Goal: Transaction & Acquisition: Book appointment/travel/reservation

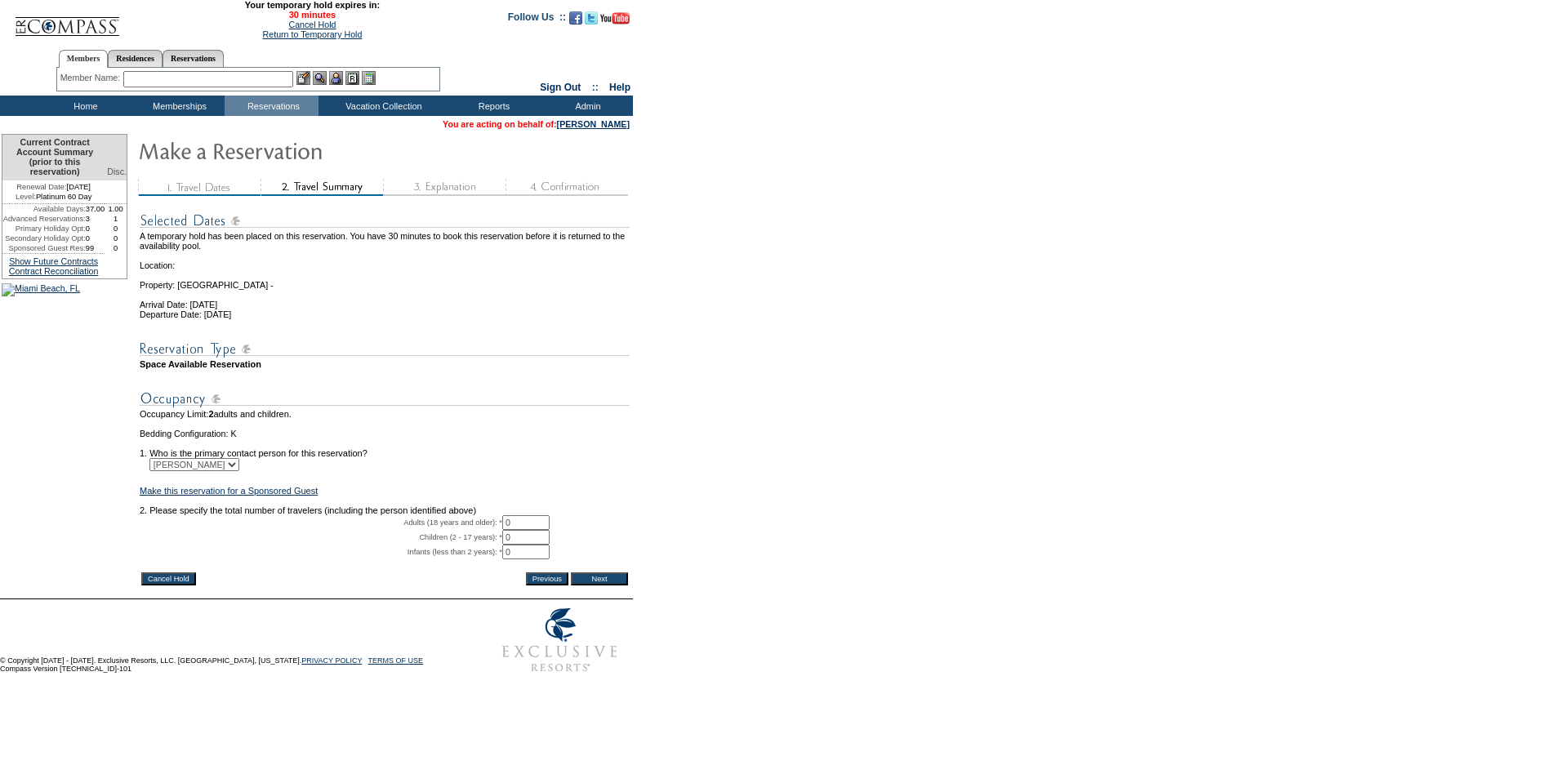
click at [549, 530] on input "0" at bounding box center [525, 522] width 47 height 14
type input "2"
click at [593, 585] on input "Next" at bounding box center [600, 578] width 57 height 13
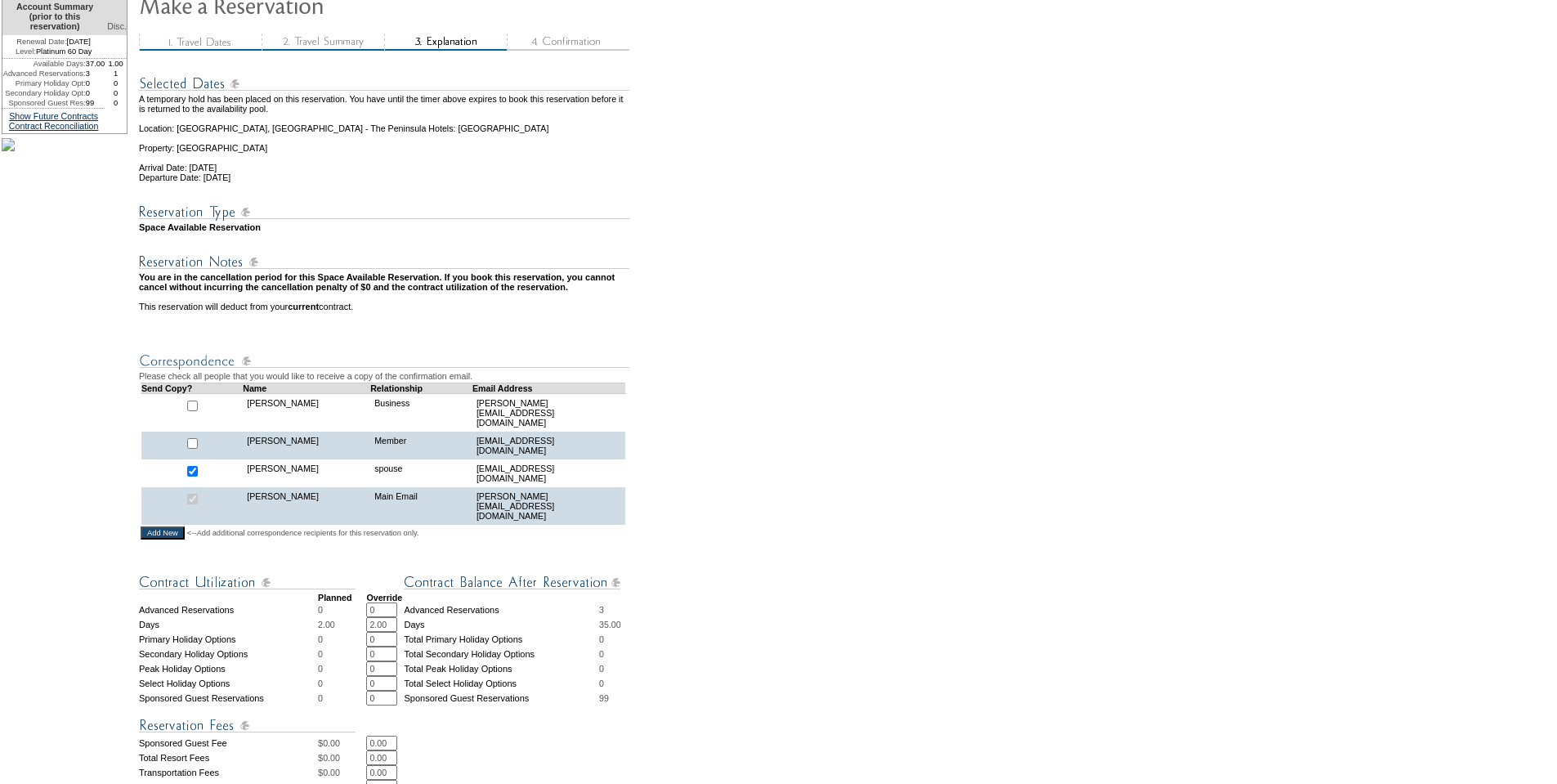
scroll to position [245, 0]
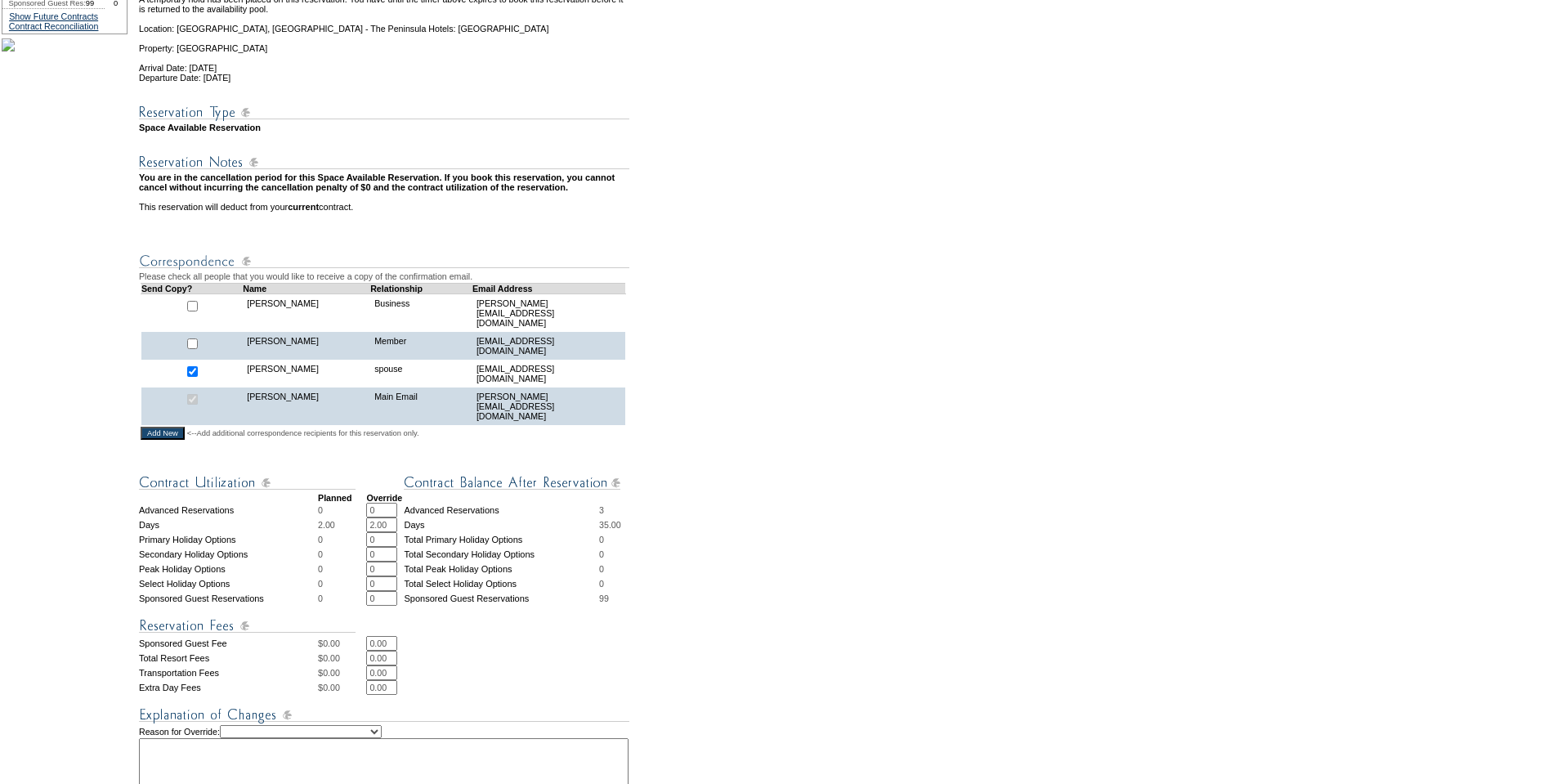
drag, startPoint x: 399, startPoint y: 533, endPoint x: 367, endPoint y: 534, distance: 32.0
click at [367, 532] on tr "Days 2.00 2.00 * * Days 35.00" at bounding box center [385, 524] width 493 height 14
type input "1"
click at [468, 694] on td "0.00 * *" at bounding box center [499, 687] width 266 height 14
drag, startPoint x: 397, startPoint y: 669, endPoint x: 356, endPoint y: 671, distance: 41.0
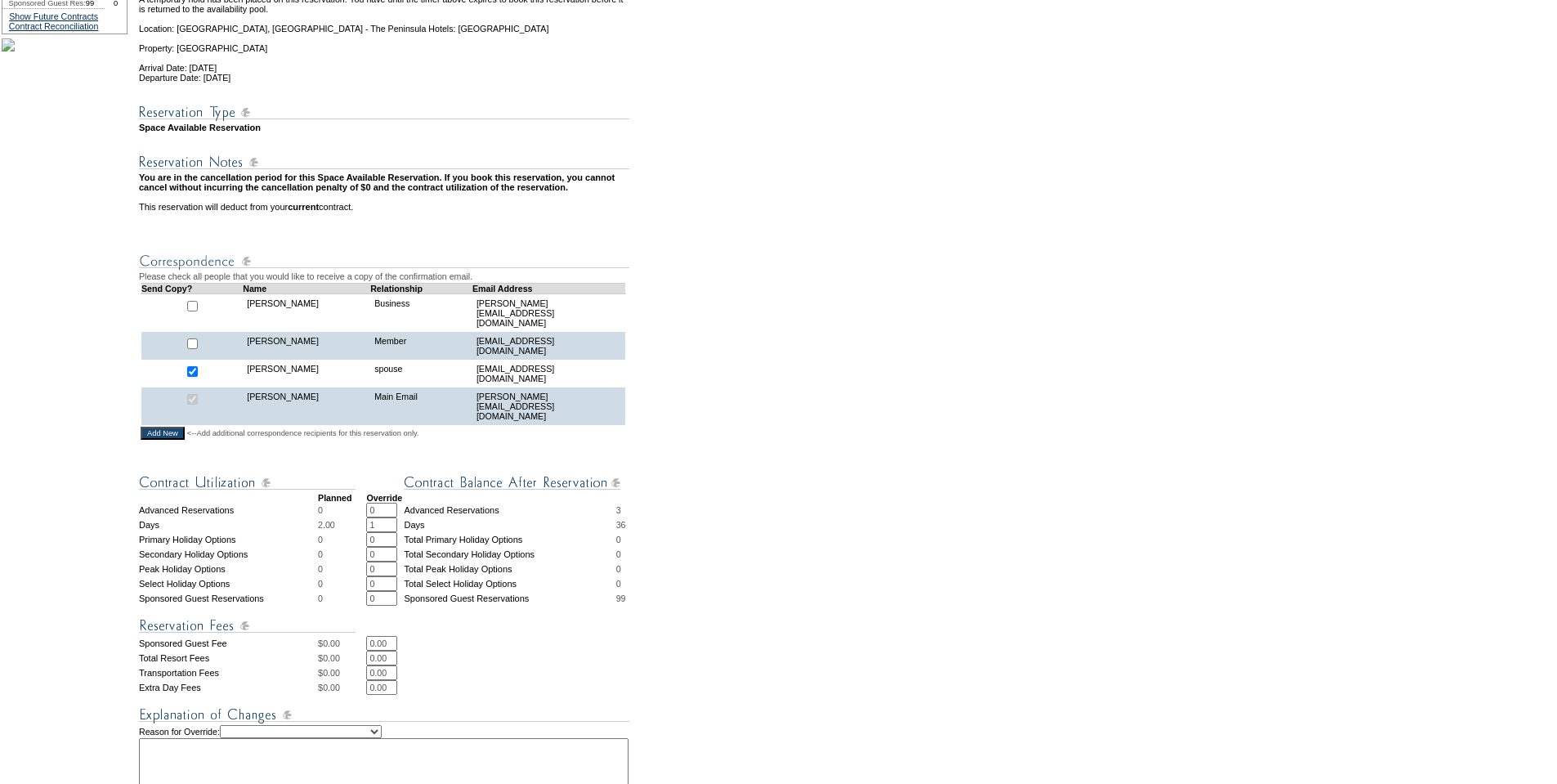
click at [357, 666] on tr "Total Resort Fees $ 0.00 0.00 * *" at bounding box center [385, 657] width 493 height 14
type input "390"
click at [585, 666] on td "390 * *" at bounding box center [499, 657] width 266 height 14
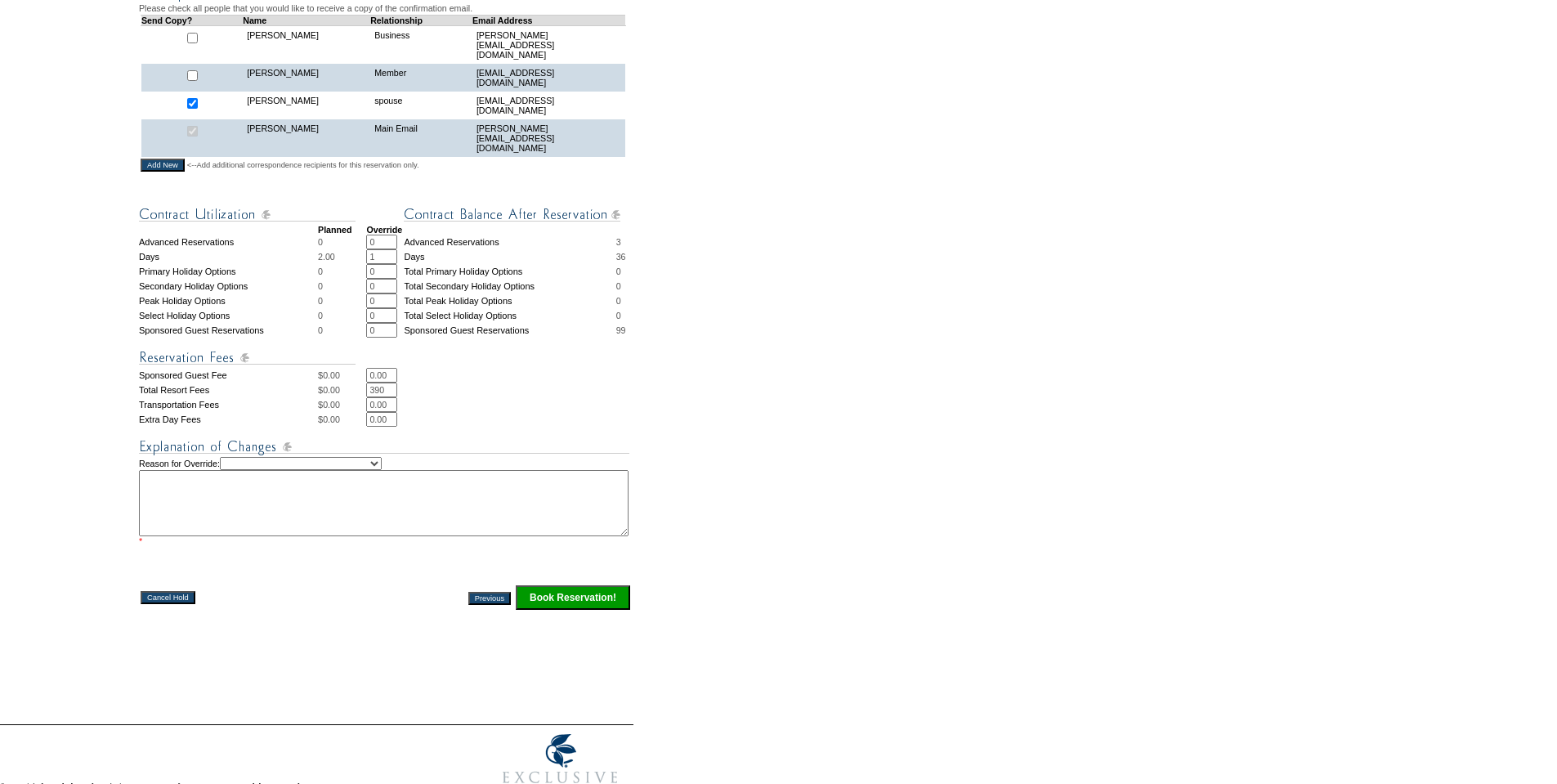
scroll to position [567, 0]
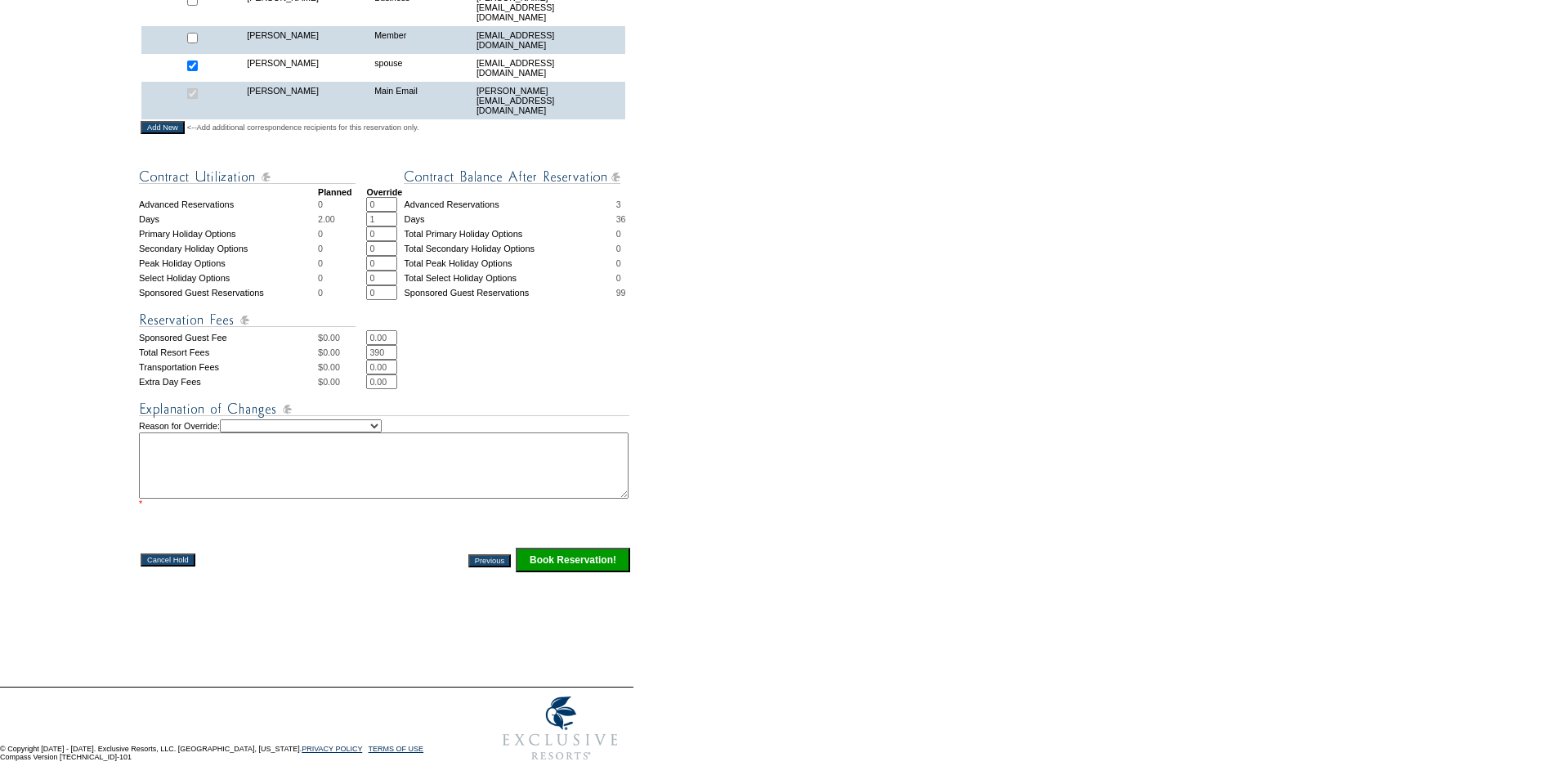
click at [360, 426] on select "Creating Continuous Stay Days Rebooked After Cancellation Editing Occupant Expe…" at bounding box center [300, 425] width 162 height 13
select select "1035"
click at [242, 419] on select "Creating Continuous Stay Days Rebooked After Cancellation Editing Occupant Expe…" at bounding box center [300, 425] width 162 height 13
click at [326, 455] on textarea at bounding box center [383, 465] width 490 height 66
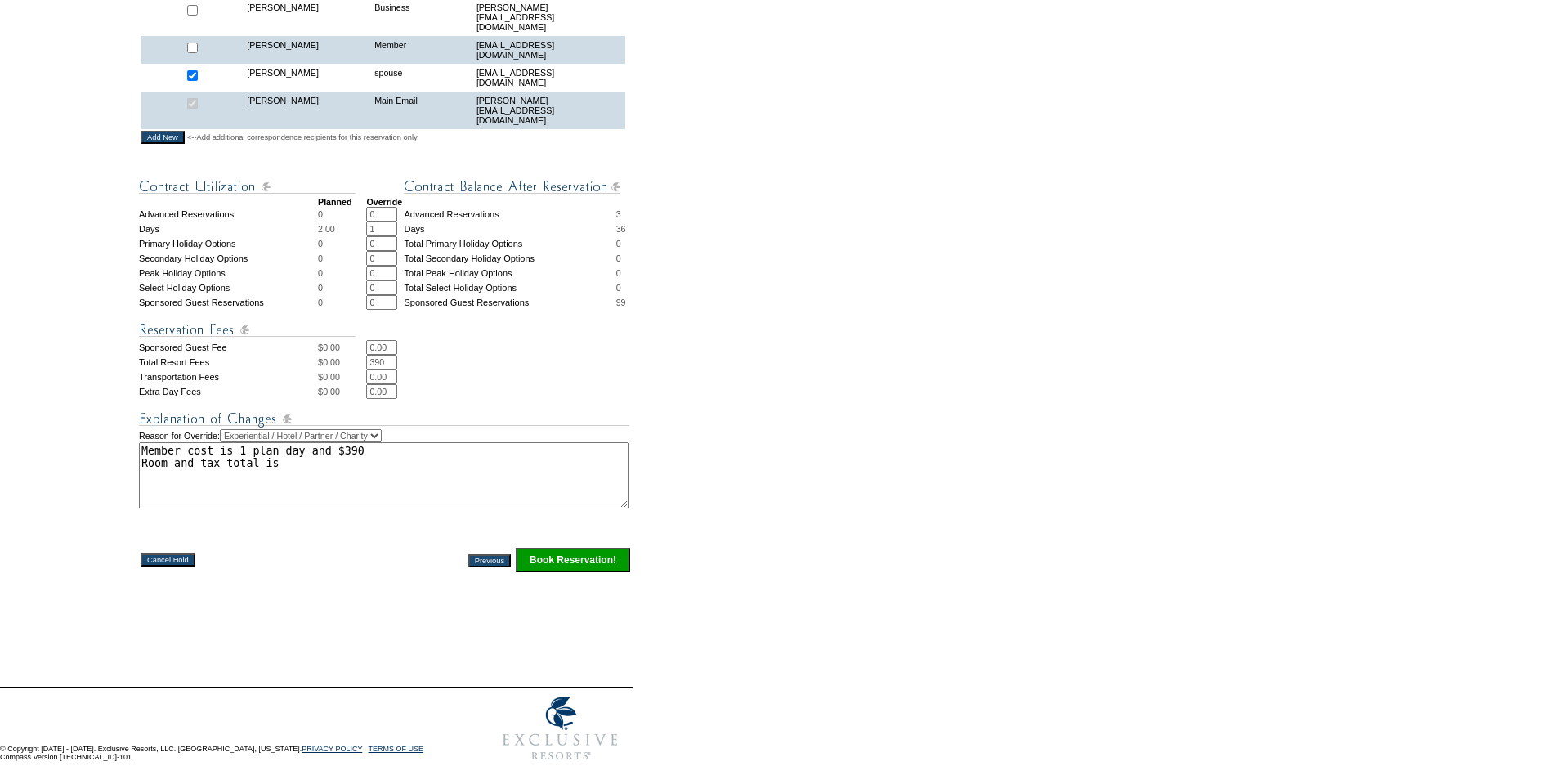
scroll to position [566, 0]
paste textarea "HK$22,667.80"
click at [274, 461] on textarea "Member cost is 1 plan day and $390 Room and tax total is (HK$22,667.80)" at bounding box center [383, 475] width 490 height 66
paste textarea "$2,908.78"
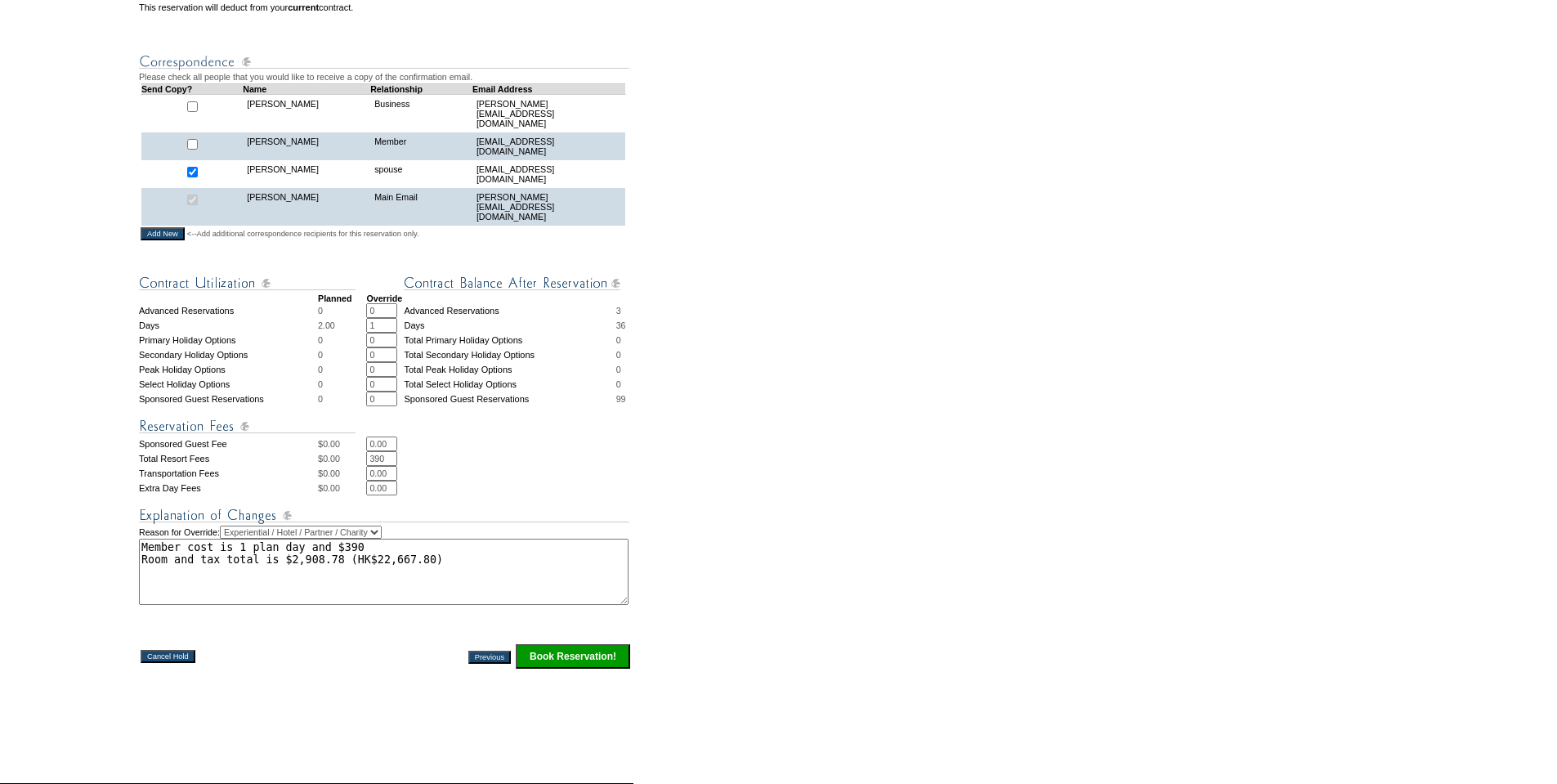
scroll to position [484, 0]
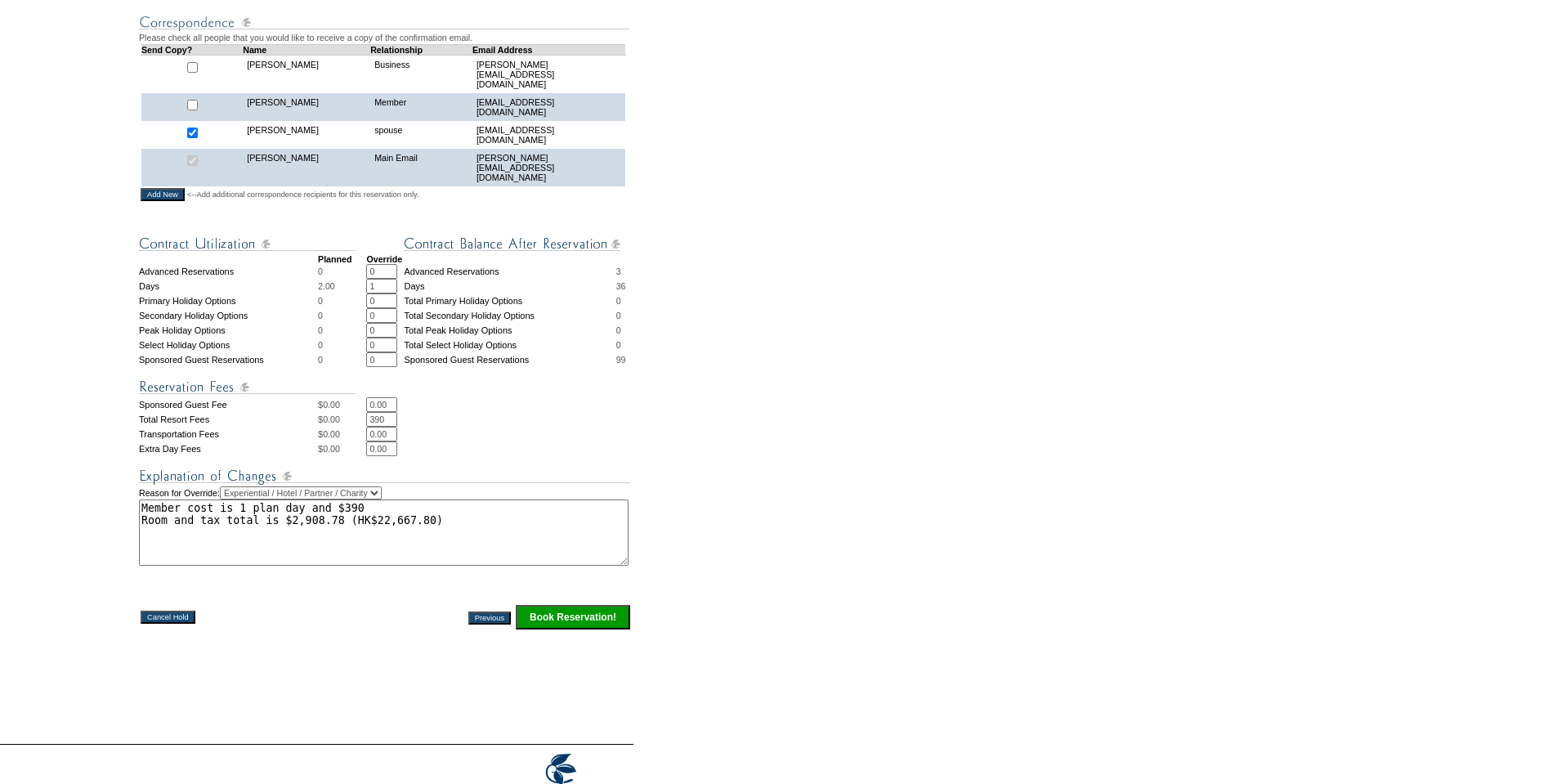
click at [443, 542] on textarea "Member cost is 1 plan day and $390 Room and tax total is $2,908.78 (HK$22,667.8…" at bounding box center [383, 533] width 490 height 66
type textarea "Member cost is 1 plan day and $390 Room and tax total is $2,908.78 (HK$22,667.8…"
click at [553, 627] on input "Book Reservation!" at bounding box center [573, 617] width 114 height 25
